Goal: Transaction & Acquisition: Book appointment/travel/reservation

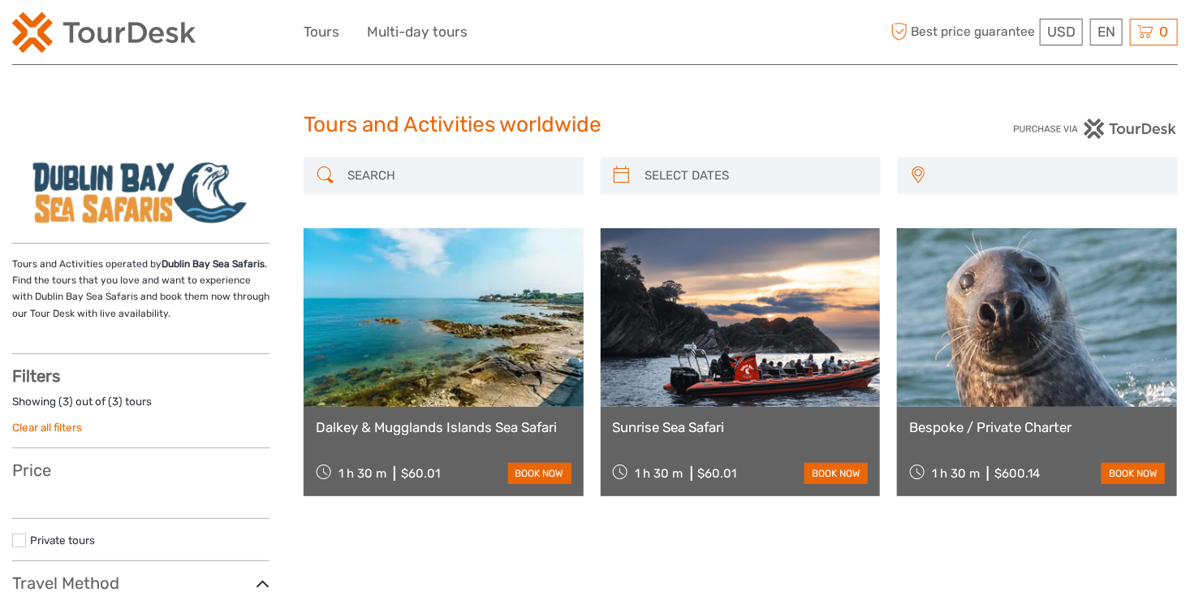
select select
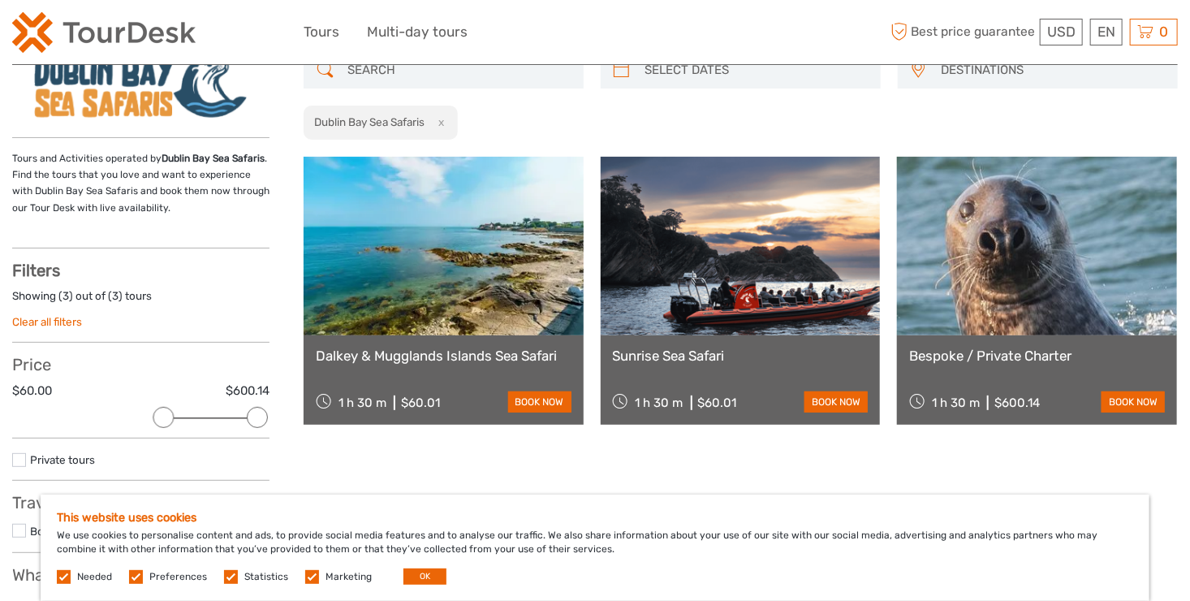
scroll to position [162, 0]
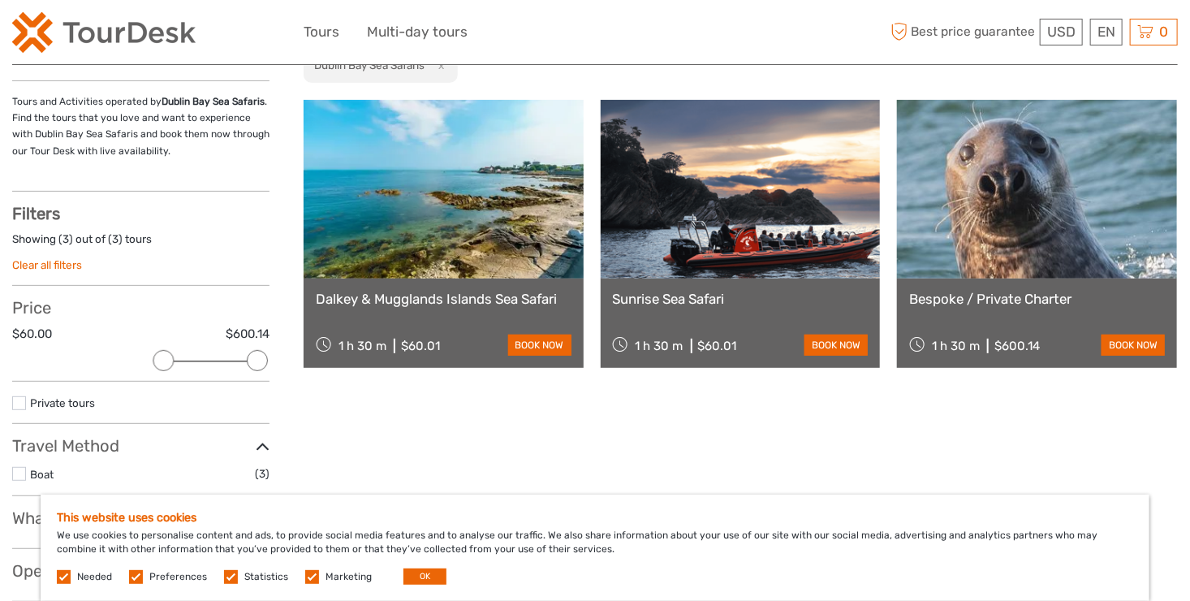
click at [479, 276] on link at bounding box center [444, 189] width 280 height 179
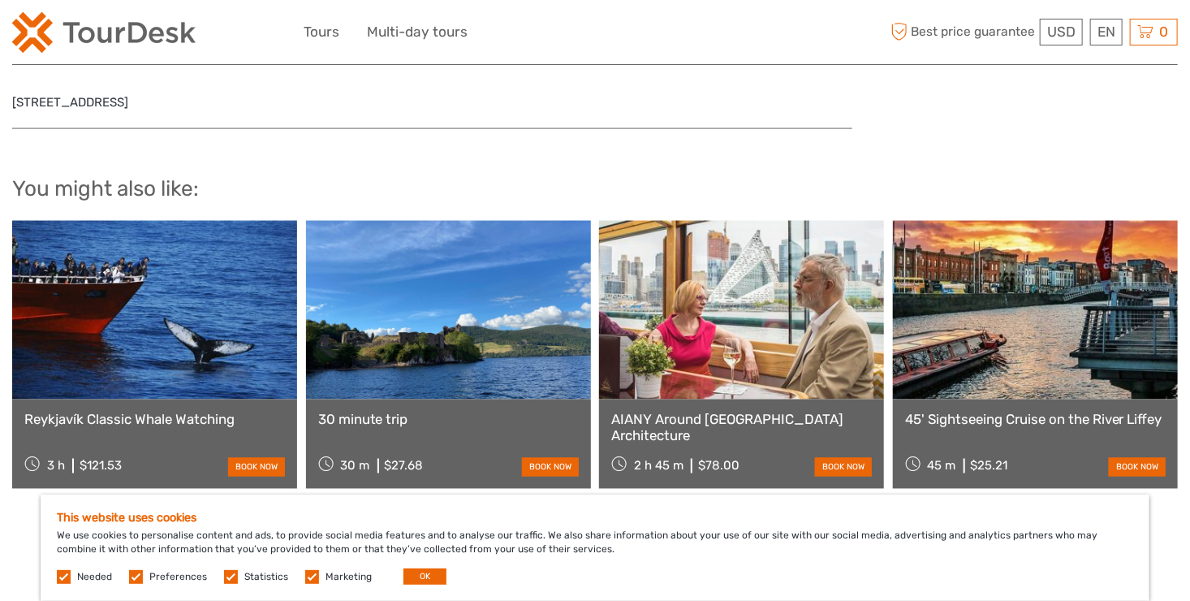
scroll to position [1218, 0]
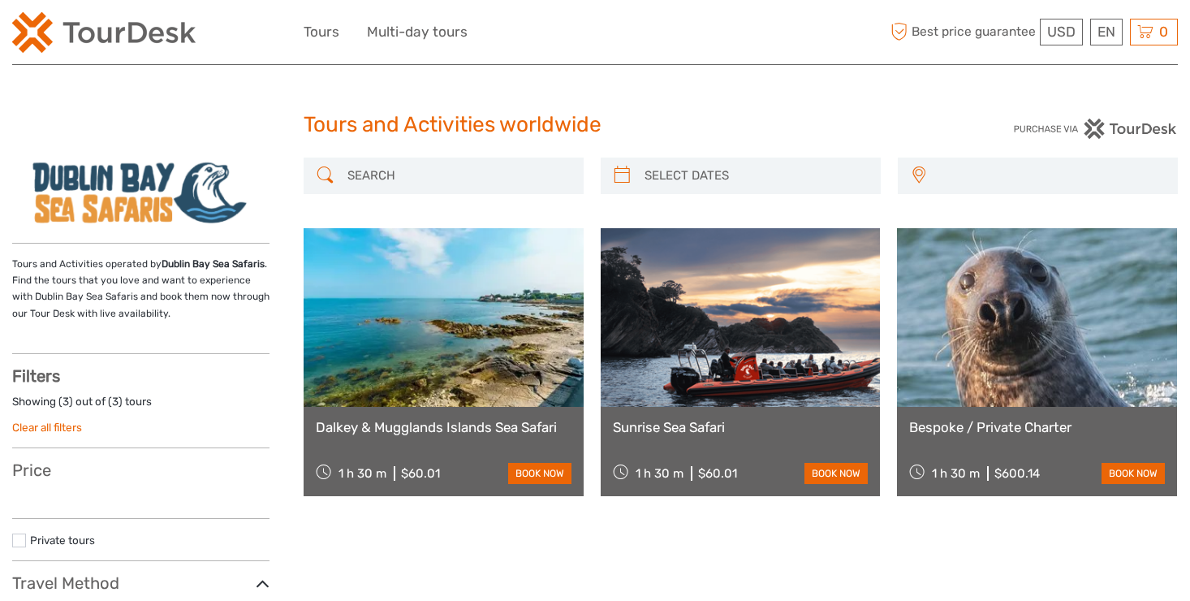
select select
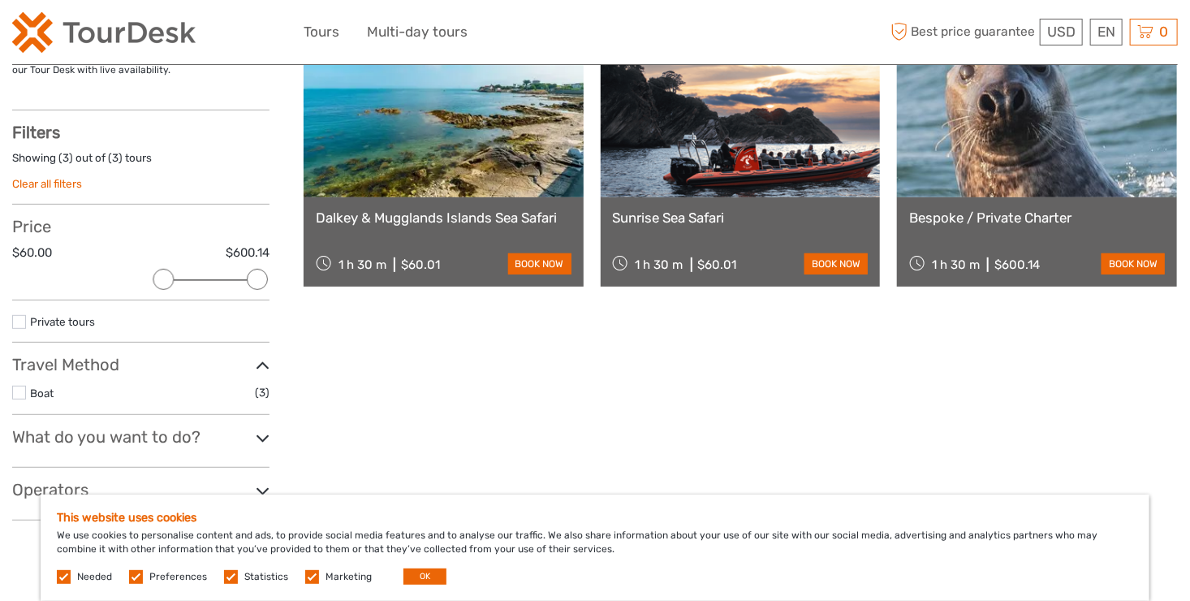
click at [748, 162] on link at bounding box center [741, 108] width 280 height 179
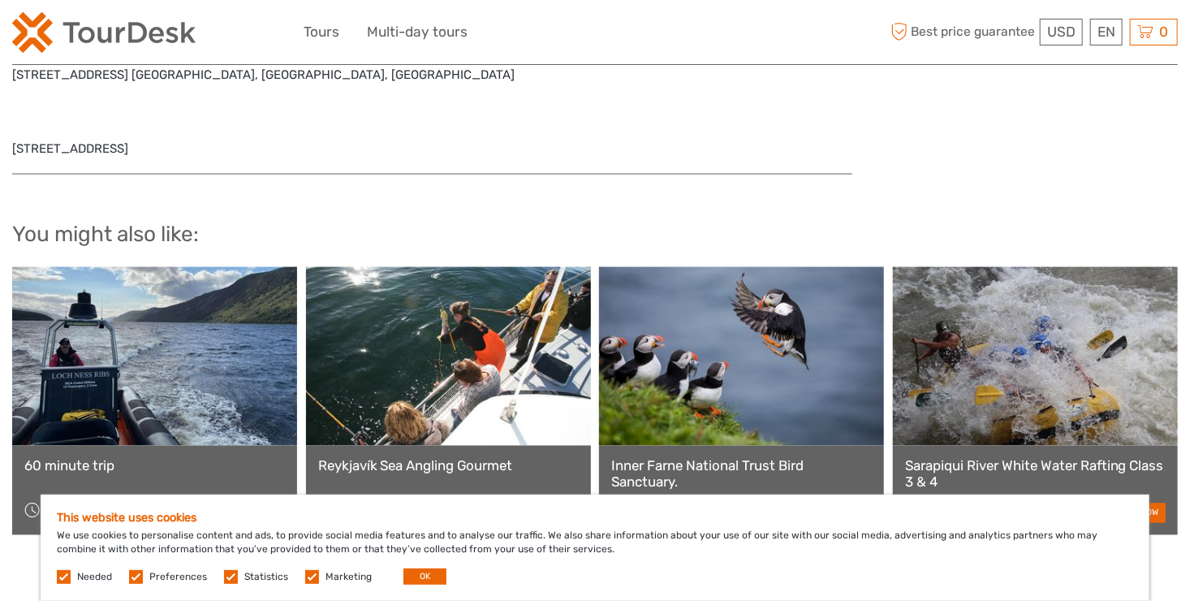
scroll to position [1299, 0]
